Goal: Task Accomplishment & Management: Manage account settings

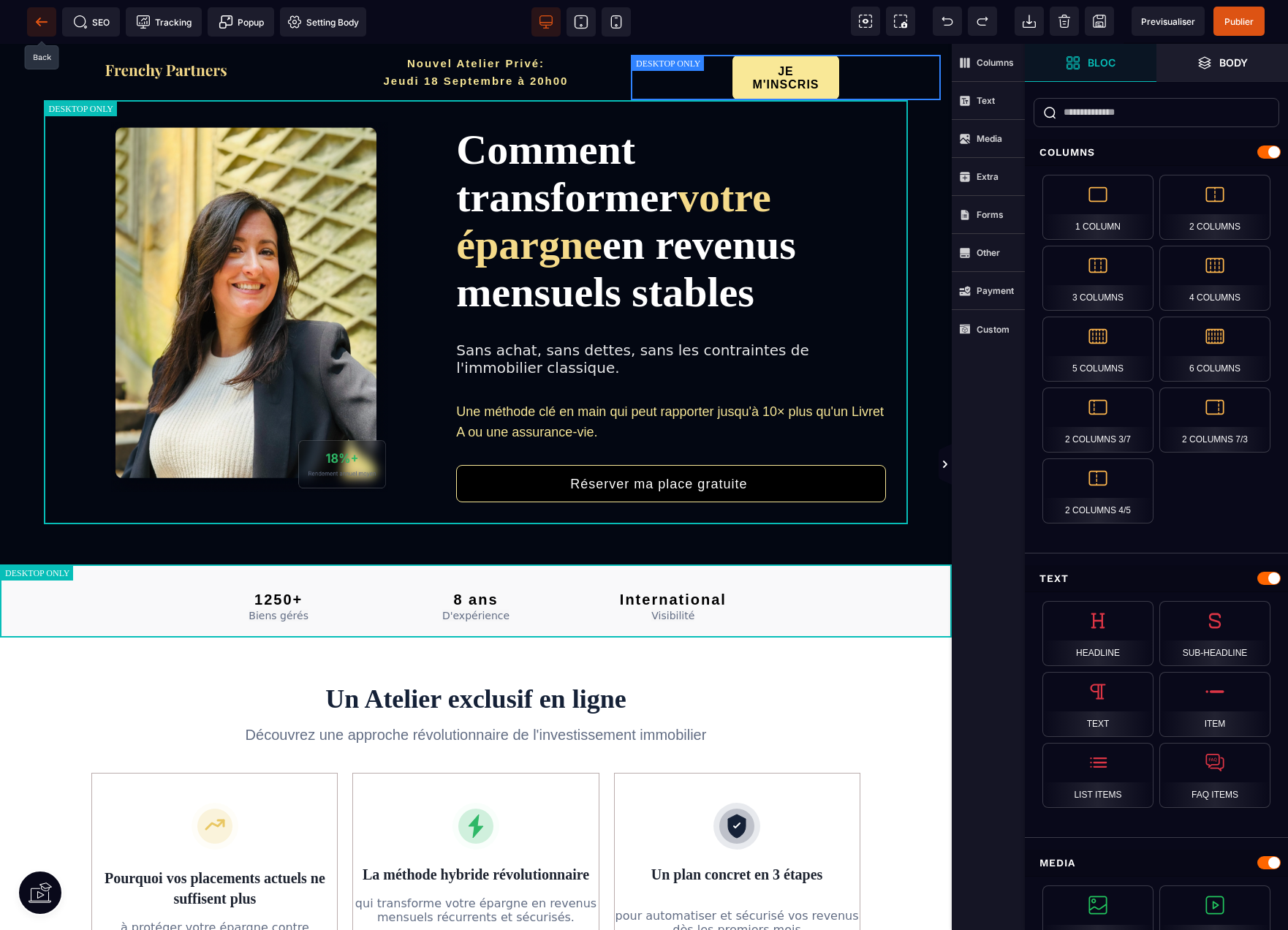
click at [31, 22] on span at bounding box center [42, 22] width 29 height 29
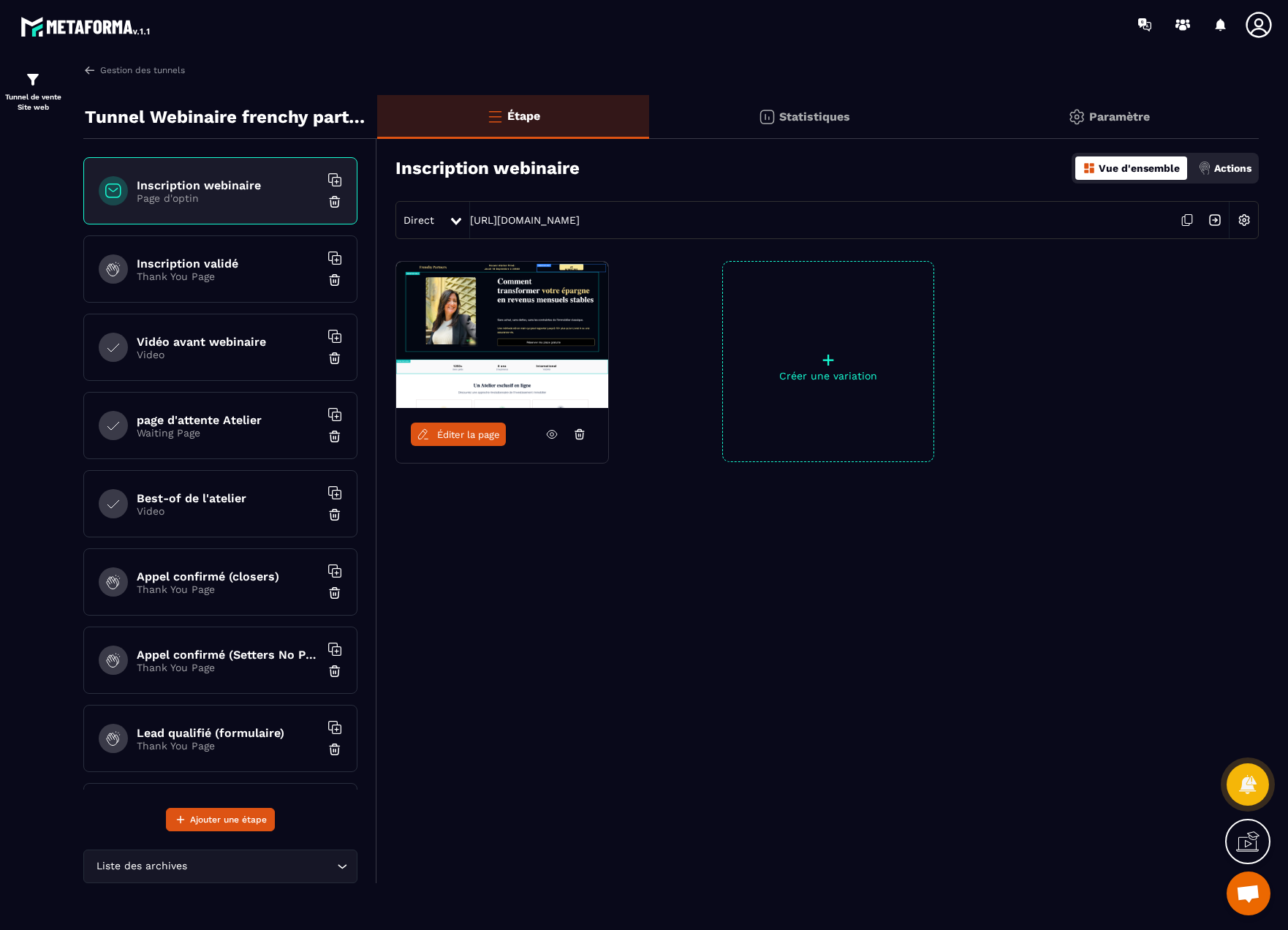
click at [1251, 26] on icon at bounding box center [1260, 25] width 29 height 29
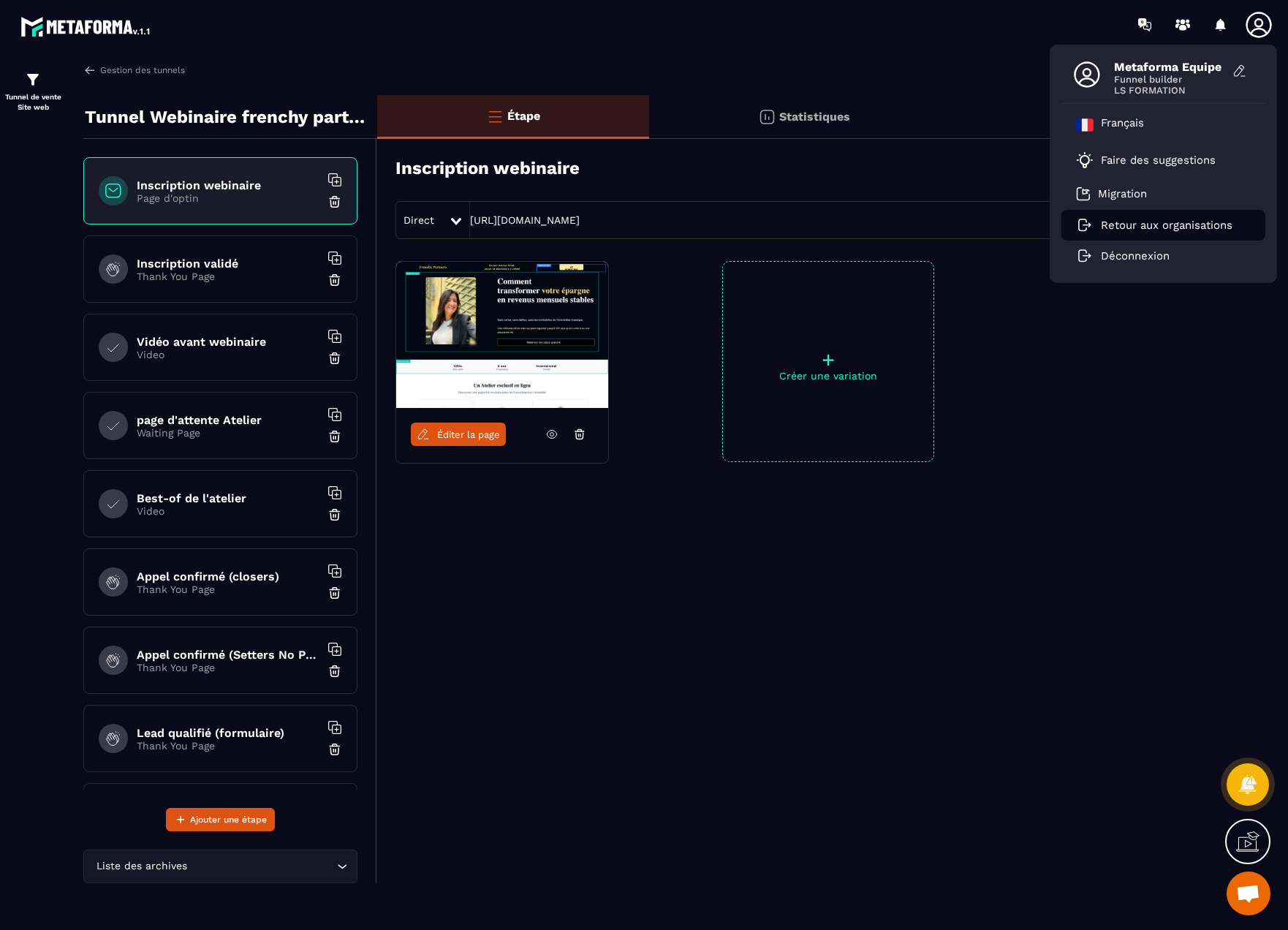
click at [1102, 223] on p "Retour aux organisations" at bounding box center [1167, 225] width 132 height 13
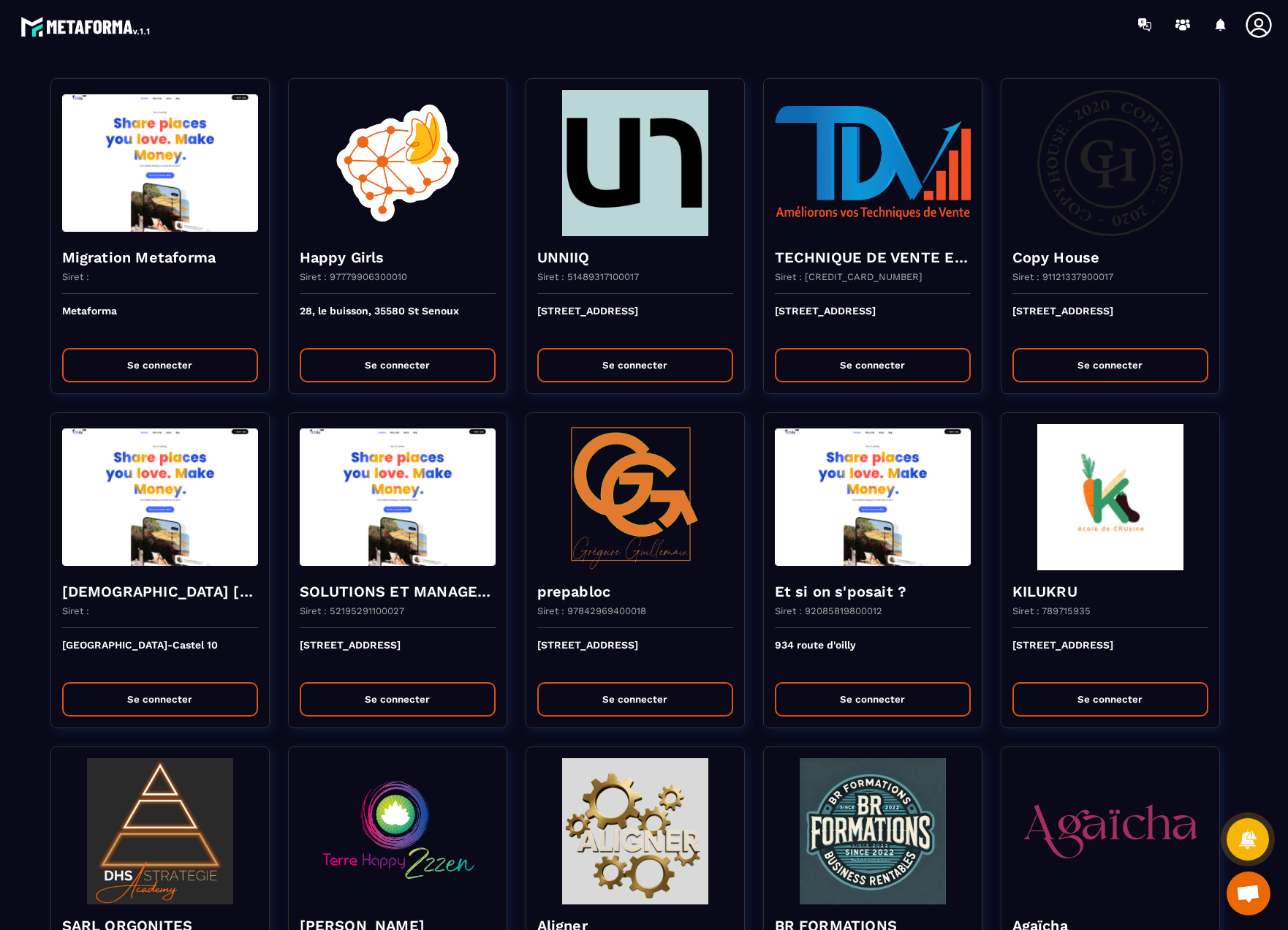
click at [1261, 17] on icon at bounding box center [1260, 25] width 29 height 29
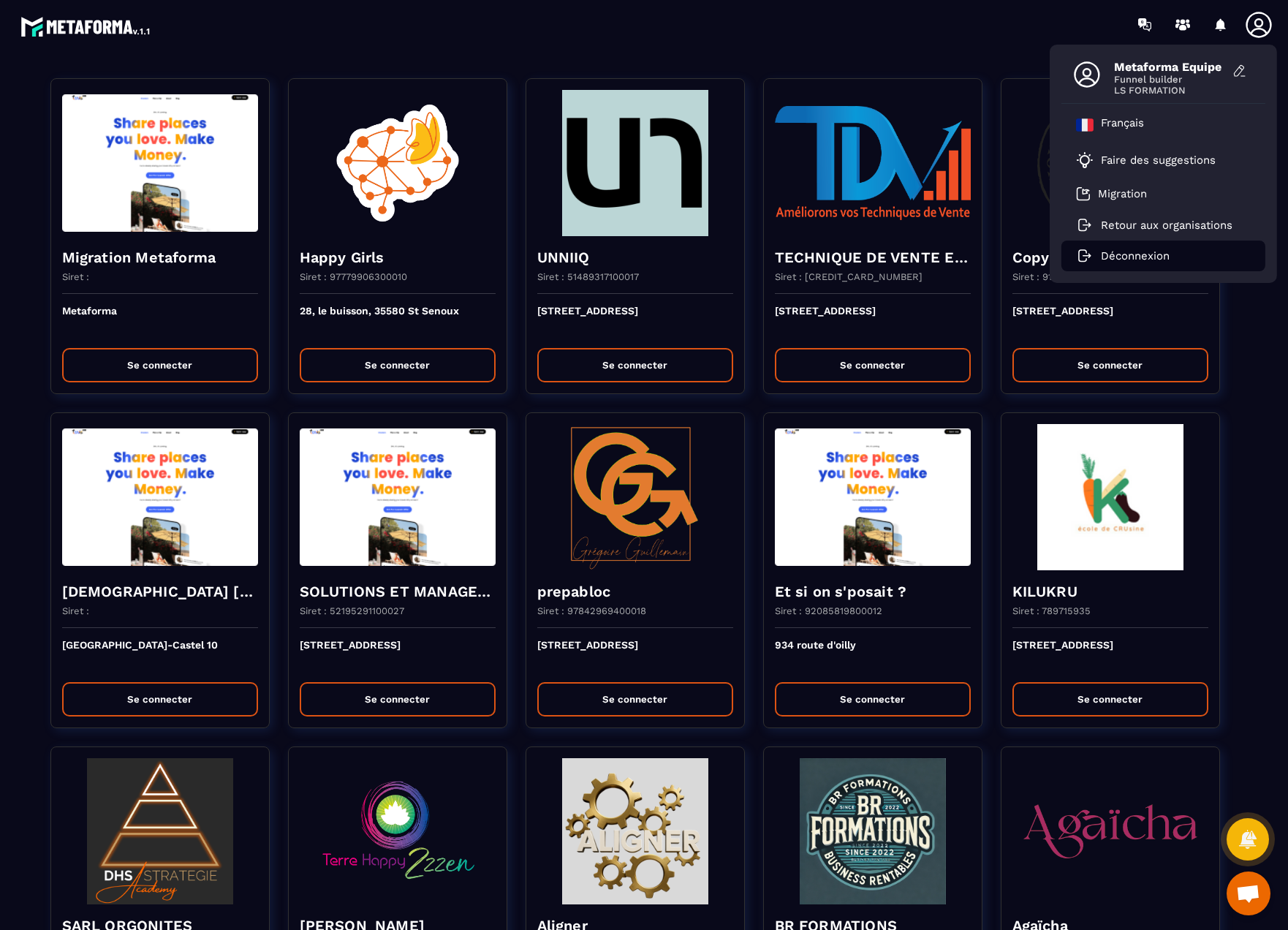
click at [1158, 254] on p "Déconnexion" at bounding box center [1136, 255] width 69 height 13
